Goal: Entertainment & Leisure: Consume media (video, audio)

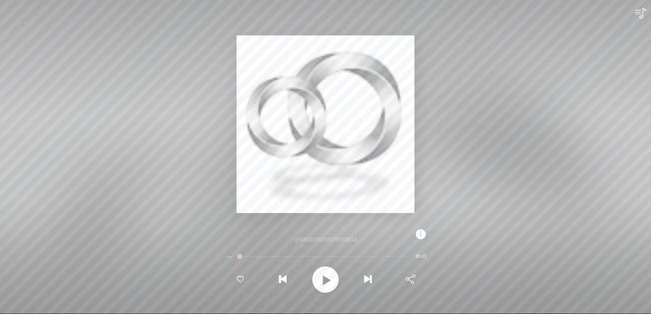
click at [322, 280] on t at bounding box center [326, 280] width 10 height 22
drag, startPoint x: 240, startPoint y: 258, endPoint x: 288, endPoint y: 262, distance: 48.7
click at [285, 262] on div at bounding box center [275, 258] width 20 height 20
